Goal: Information Seeking & Learning: Learn about a topic

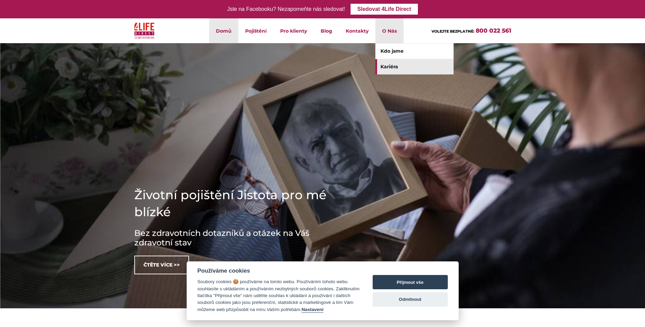
click at [391, 67] on link "Kariéra" at bounding box center [414, 66] width 78 height 15
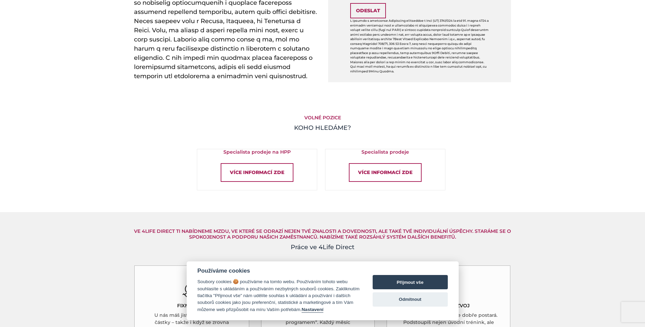
scroll to position [408, 0]
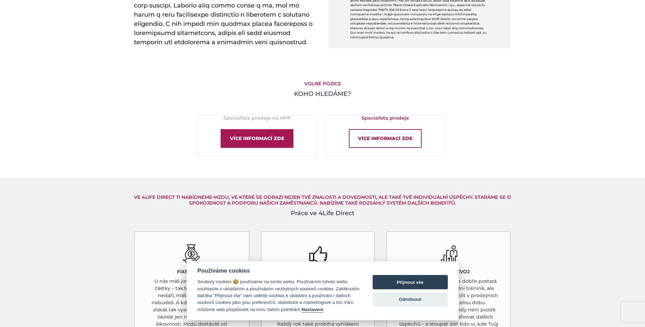
click at [274, 142] on div "Více informací zde" at bounding box center [257, 138] width 73 height 19
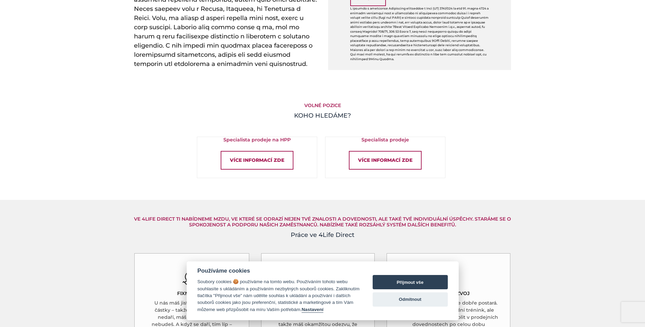
scroll to position [374, 0]
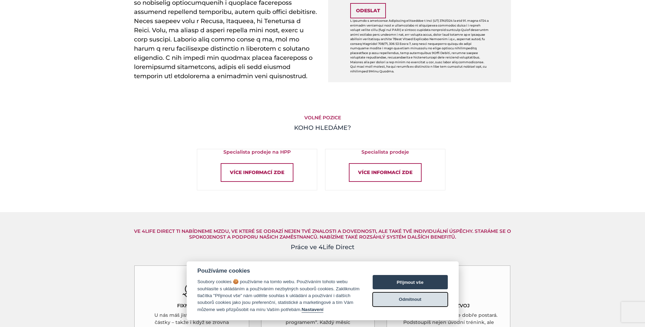
click at [416, 299] on button "Odmítnout" at bounding box center [409, 299] width 75 height 14
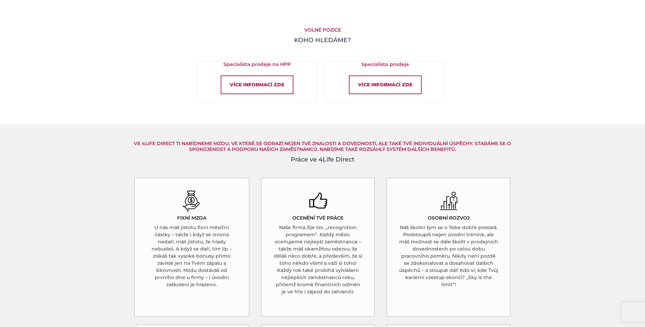
scroll to position [442, 0]
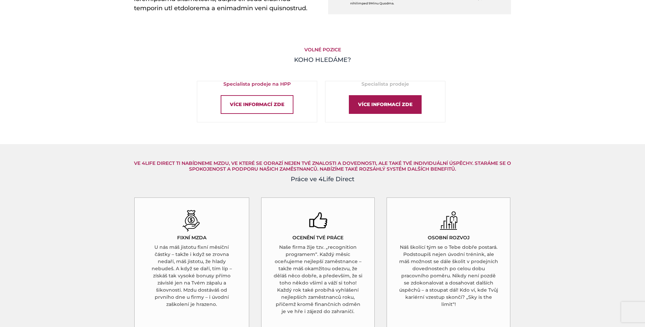
click at [386, 105] on div "Více informací zde" at bounding box center [385, 104] width 73 height 19
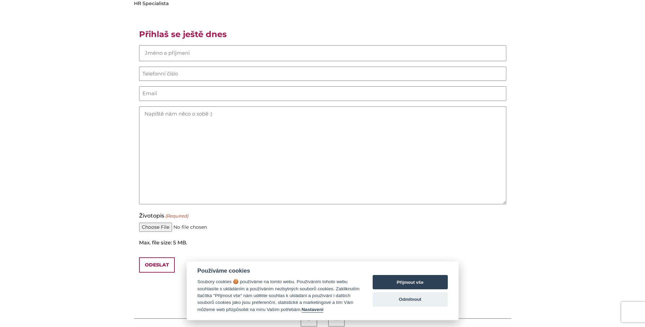
scroll to position [544, 0]
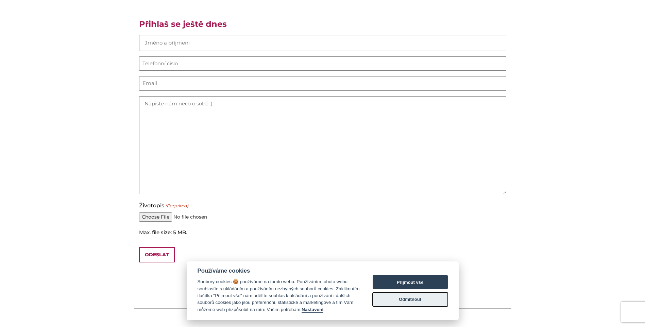
click at [409, 298] on button "Odmítnout" at bounding box center [409, 299] width 75 height 14
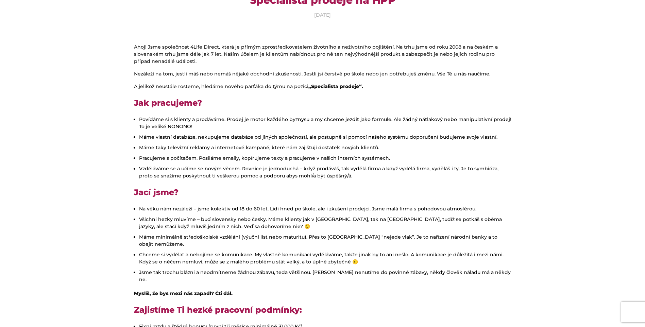
scroll to position [102, 0]
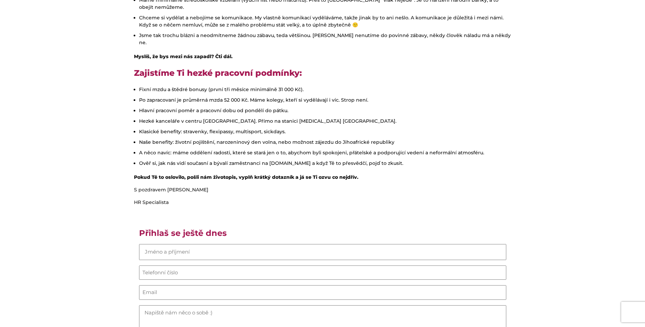
scroll to position [374, 0]
